Goal: Transaction & Acquisition: Purchase product/service

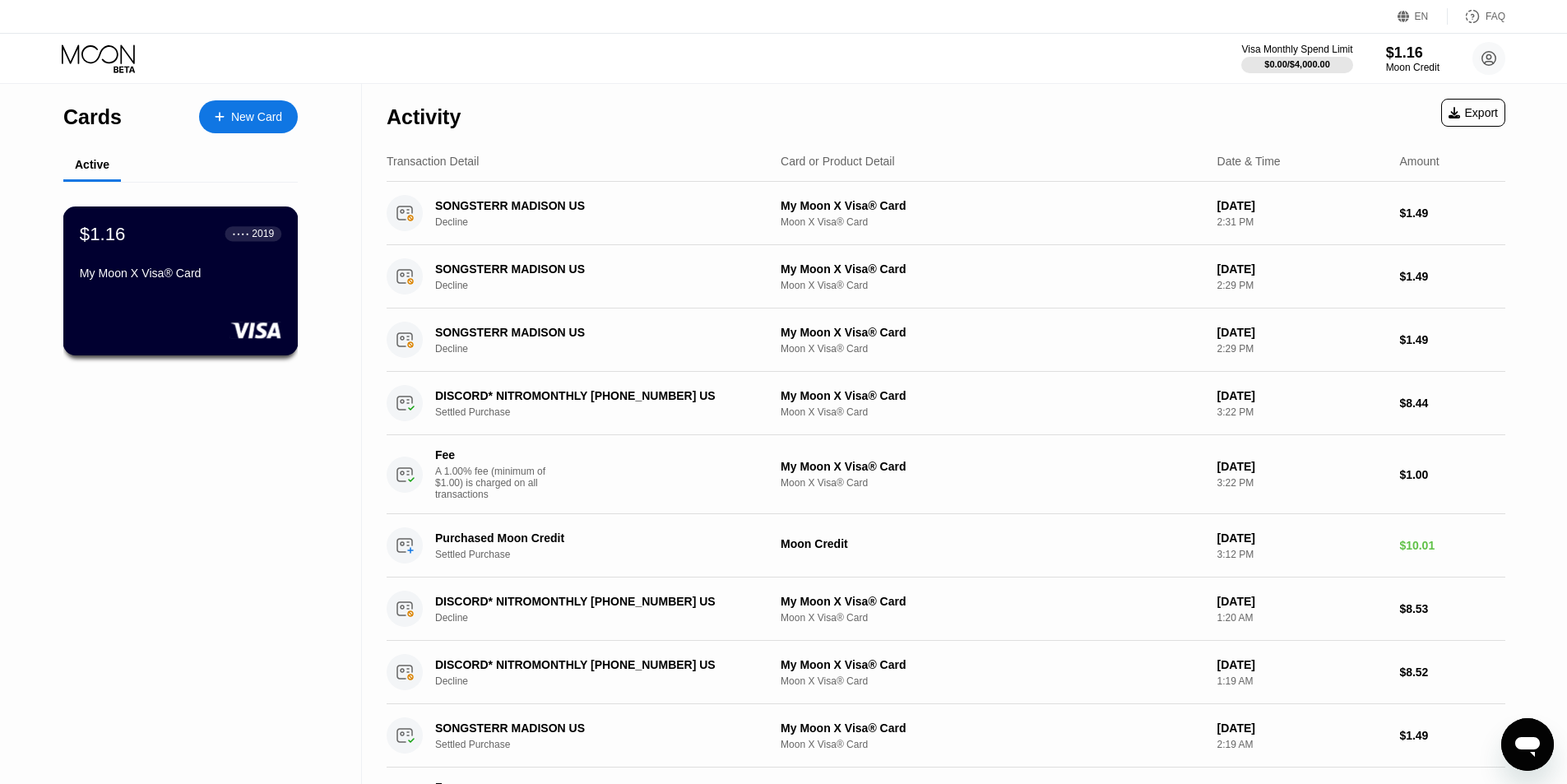
click at [220, 268] on div "$1.16 ● ● ● ● 2019 My Moon X Visa® Card" at bounding box center [180, 254] width 202 height 63
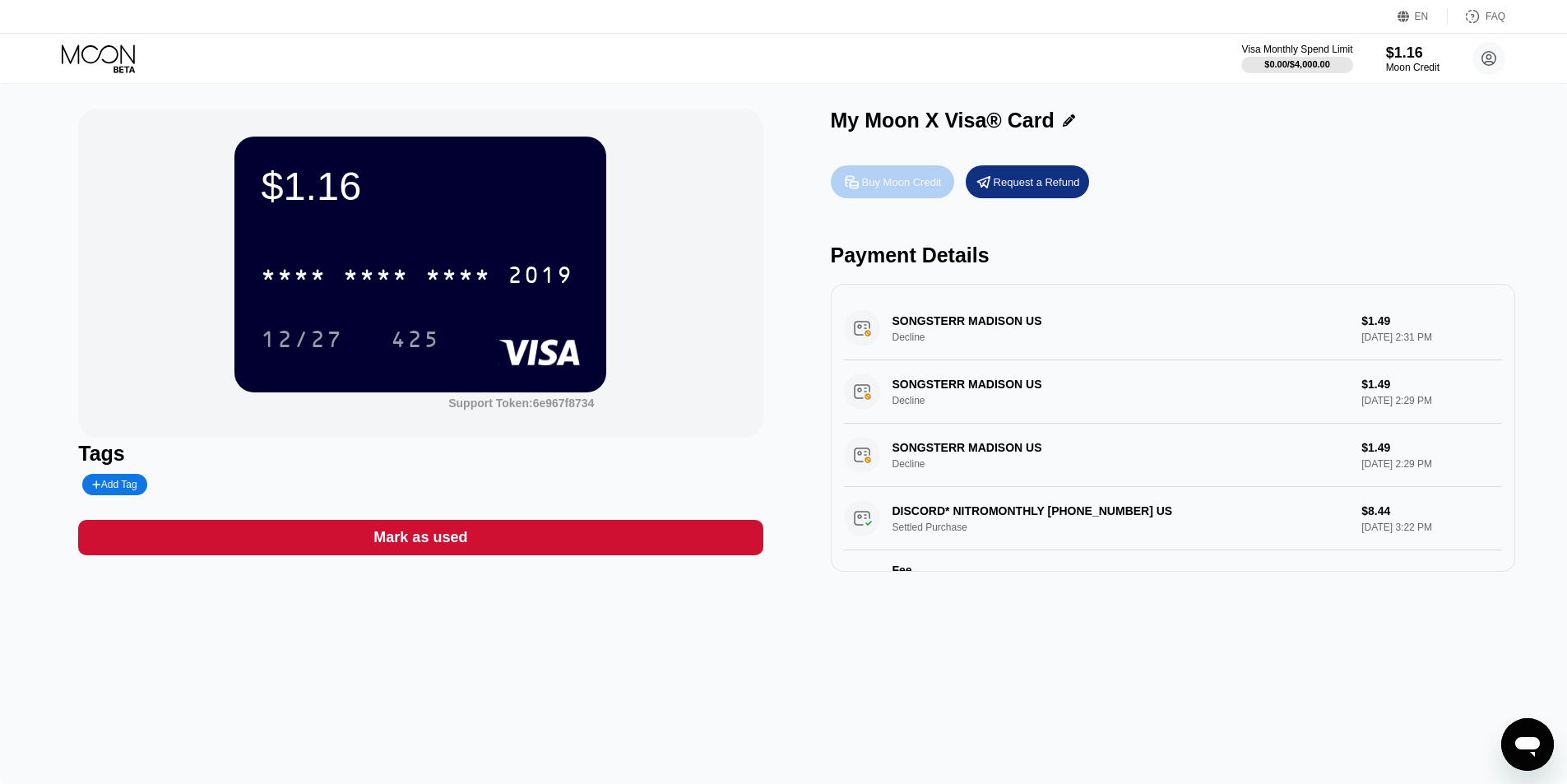
click at [884, 183] on div "Buy Moon Credit" at bounding box center [902, 182] width 80 height 14
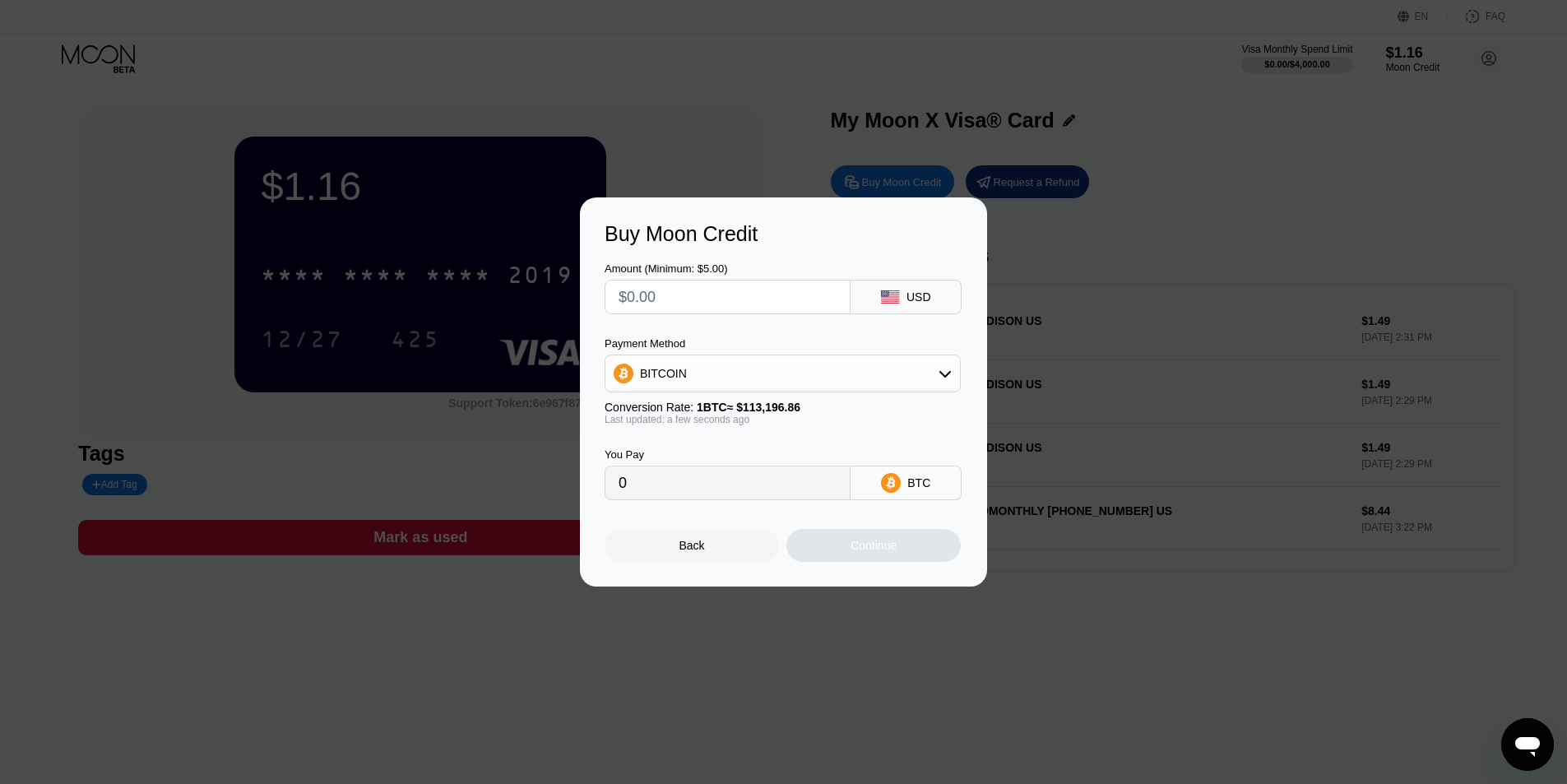
click at [737, 384] on div "BITCOIN" at bounding box center [783, 373] width 355 height 33
click at [700, 457] on span "USDT on TRON" at bounding box center [685, 455] width 83 height 14
type input "0.00"
click at [706, 300] on input "text" at bounding box center [727, 296] width 218 height 33
type input "$1"
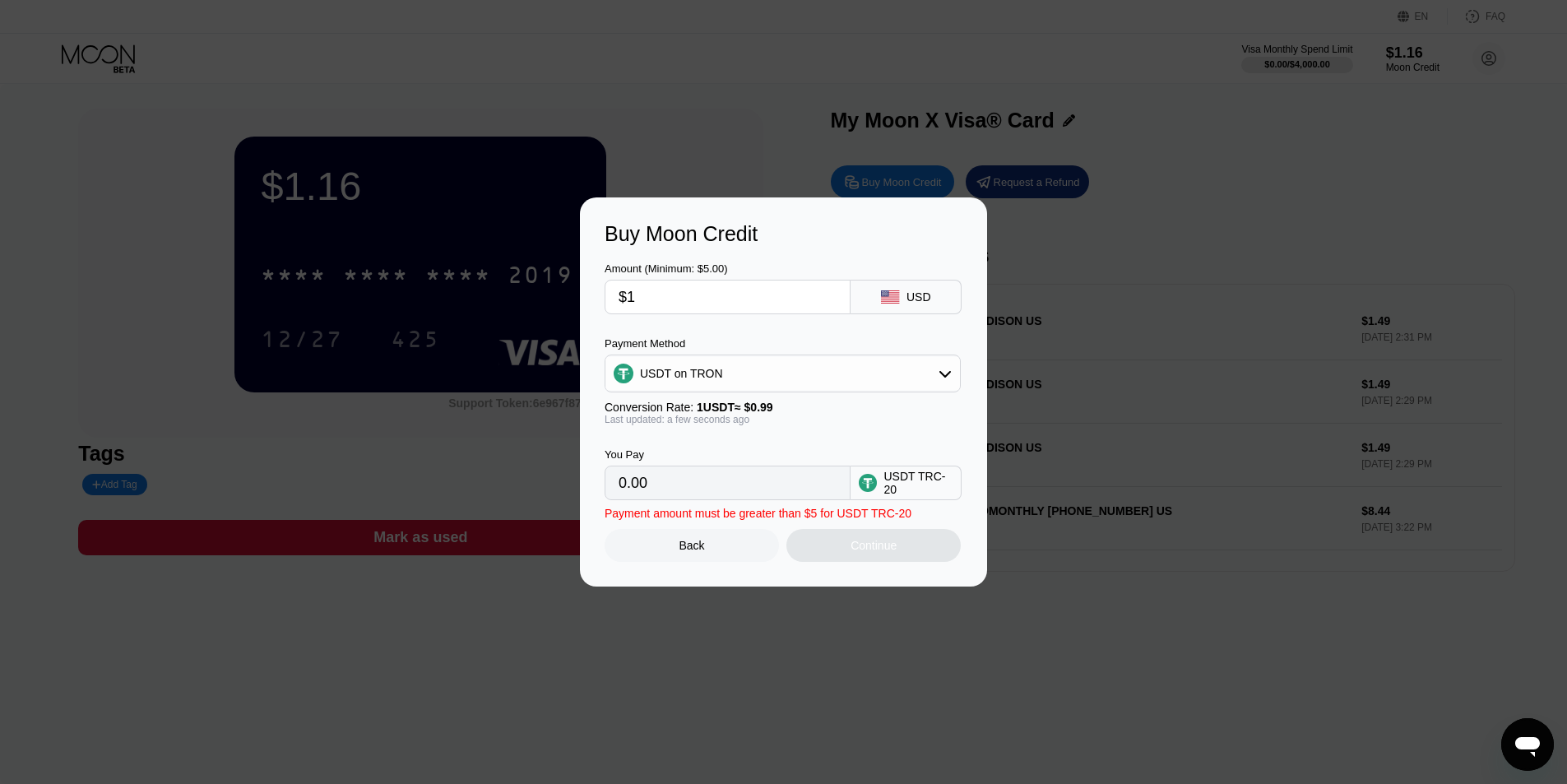
type input "1.01"
type input "$11"
type input "11.11"
type input "$1"
type input "1.01"
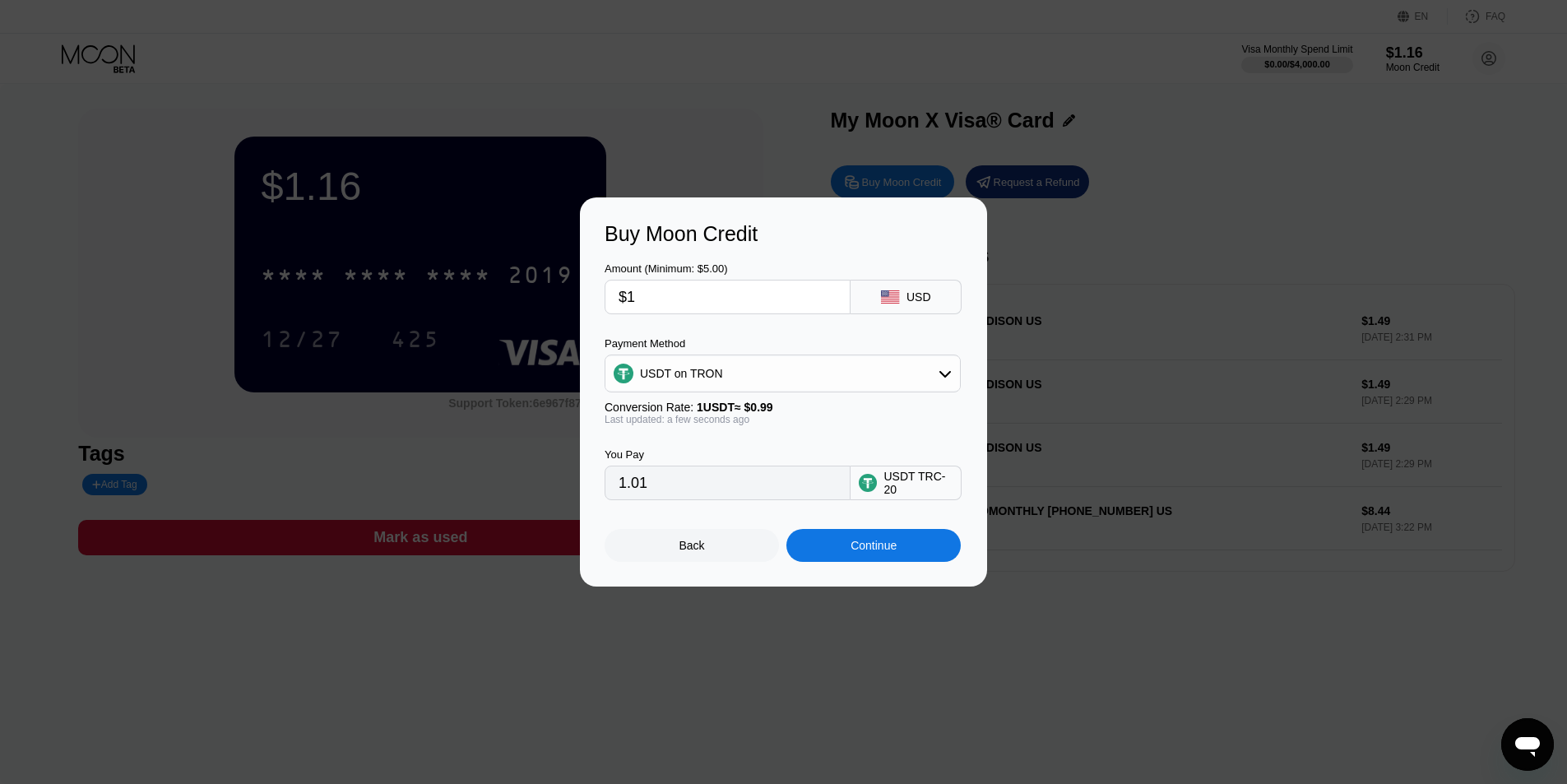
type input "$10"
type input "10.10"
type input "$10"
click at [857, 552] on div "Continue" at bounding box center [873, 545] width 46 height 14
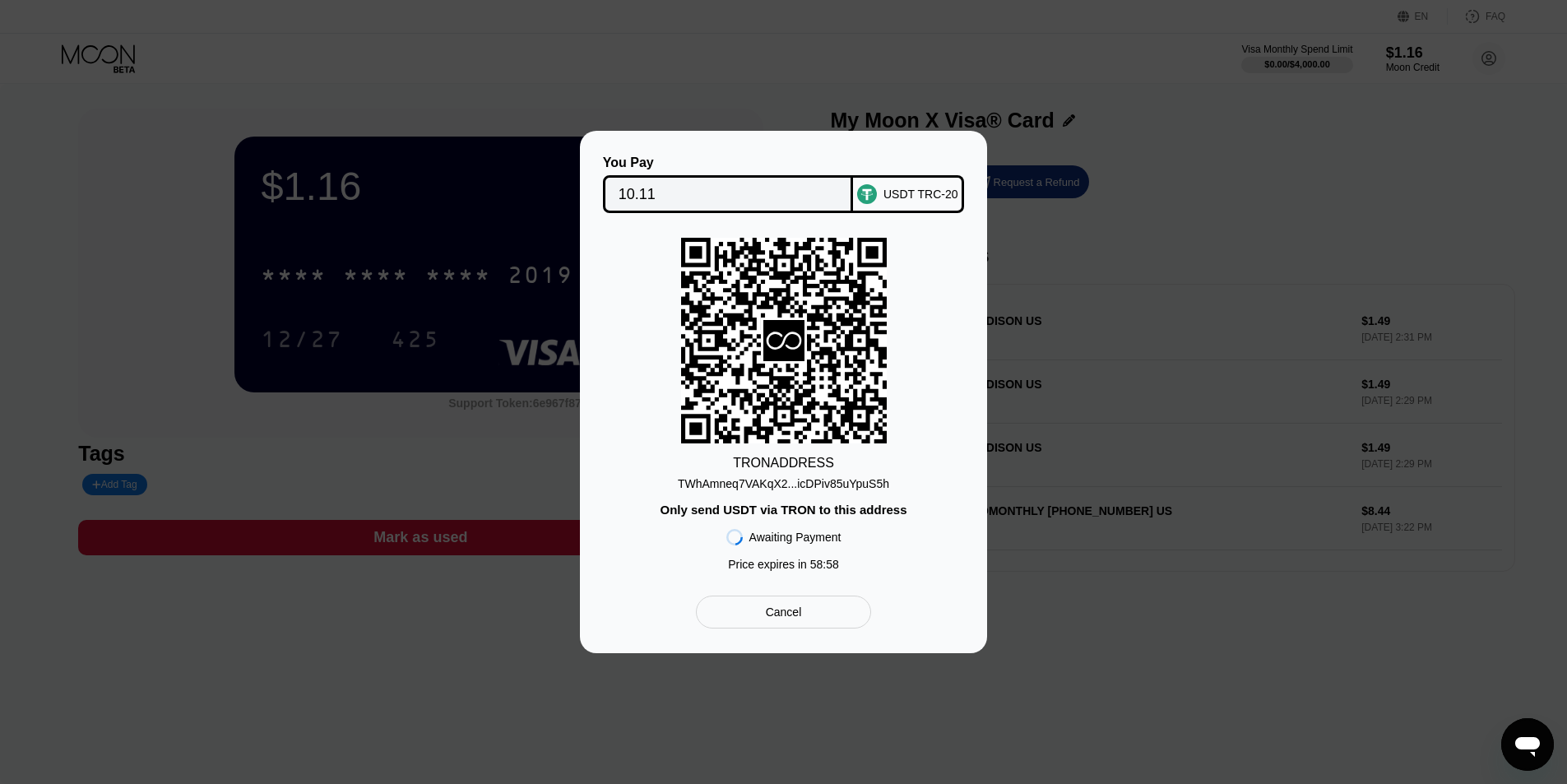
click at [793, 487] on div "TWhAmneq7VAKqX2...icDPiv85uYpuS5h" at bounding box center [784, 483] width 212 height 14
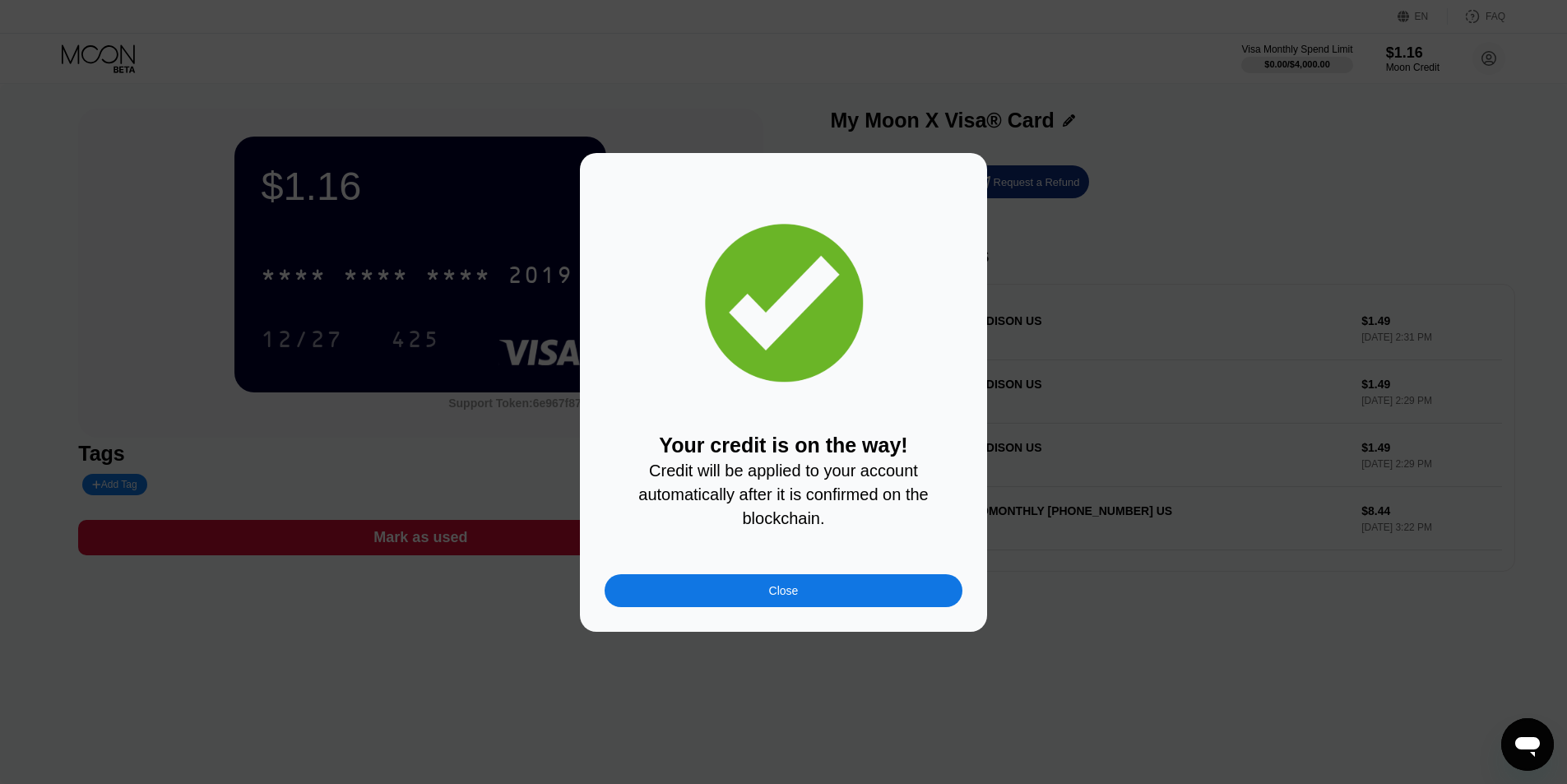
click at [720, 604] on div "Close" at bounding box center [784, 590] width 357 height 33
